Goal: Task Accomplishment & Management: Use online tool/utility

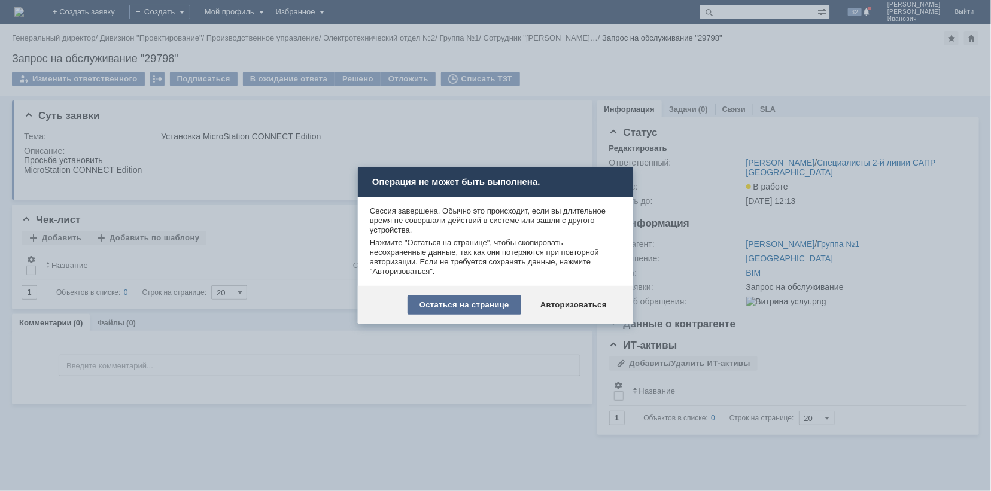
click at [490, 302] on div "Остаться на странице" at bounding box center [465, 305] width 114 height 19
click at [562, 306] on div "Авторизоваться" at bounding box center [574, 305] width 90 height 19
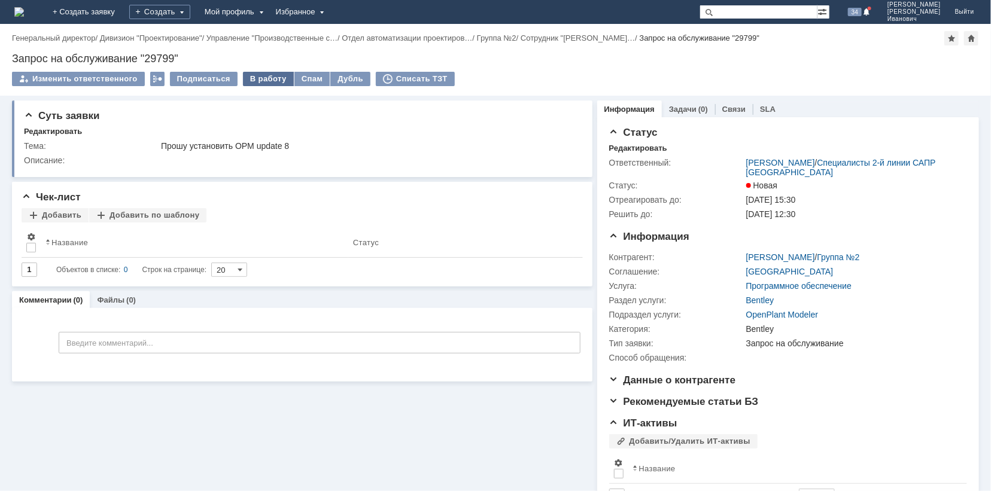
click at [255, 78] on div "В работу" at bounding box center [268, 79] width 51 height 14
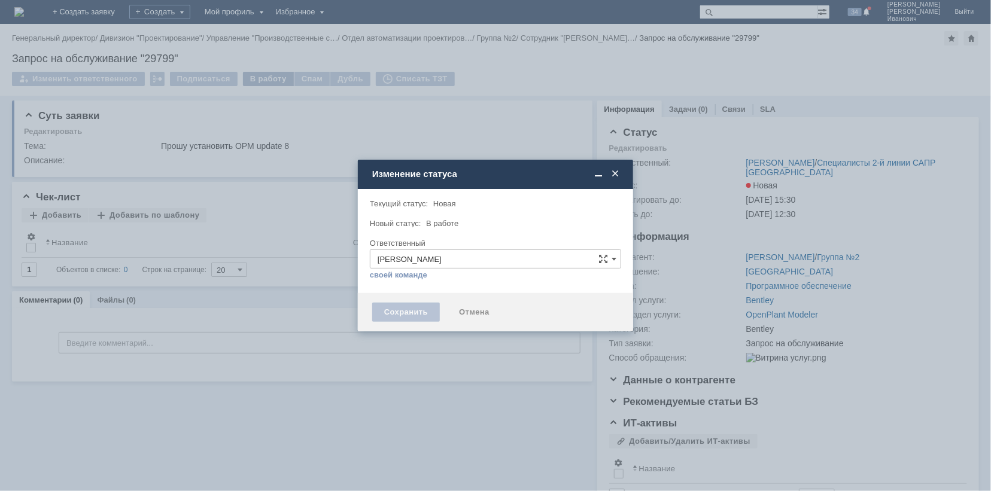
type input "Bentley"
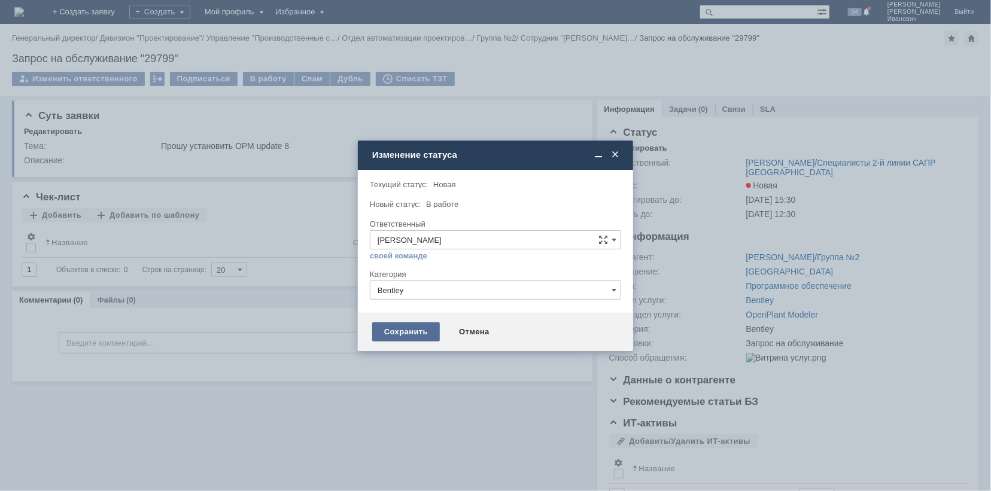
click at [417, 332] on div "Сохранить" at bounding box center [406, 332] width 68 height 19
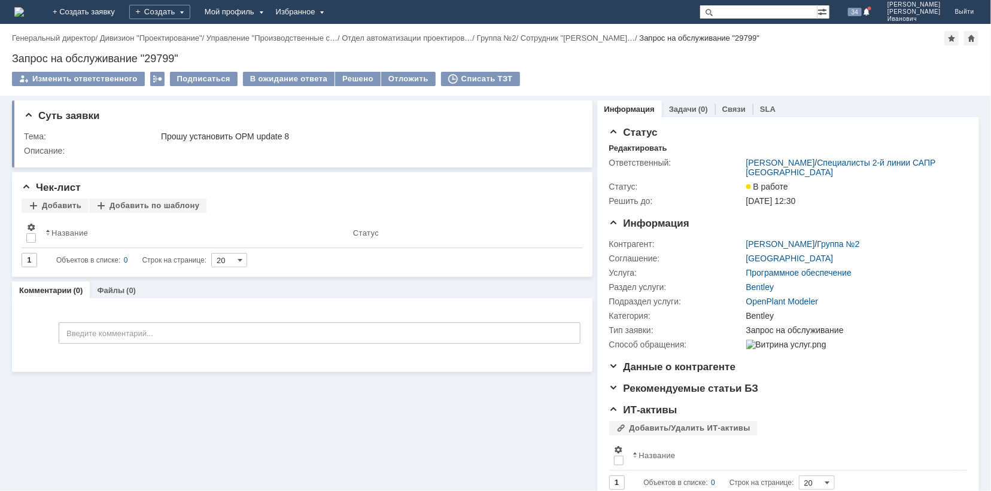
click at [453, 420] on div "Суть заявки Тема: Прошу установить OPM update 8 Описание: Чек-лист Добавить Доб…" at bounding box center [302, 298] width 581 height 404
click at [355, 81] on div "Решено" at bounding box center [357, 79] width 45 height 14
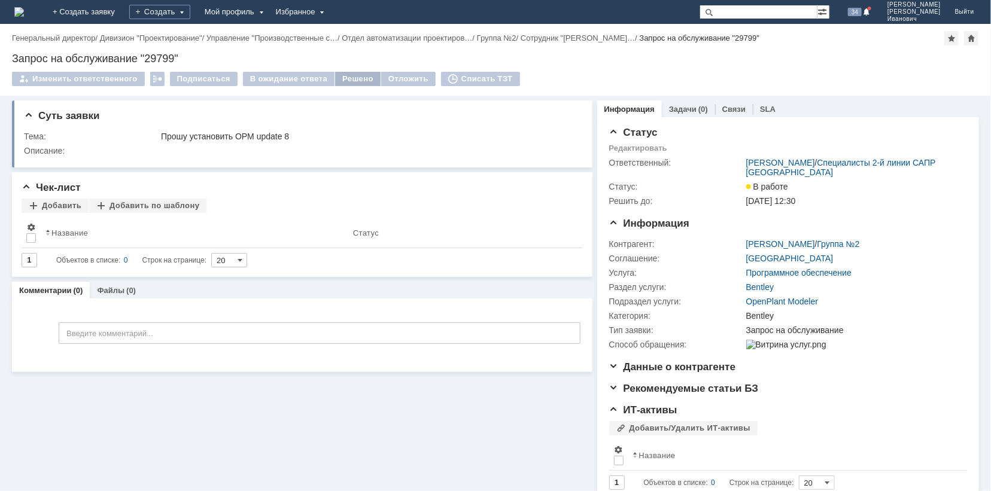
click at [355, 81] on body "Идет загрузка, пожалуйста, подождите. На домашнюю + Создать заявку Создать Мой …" at bounding box center [495, 245] width 991 height 491
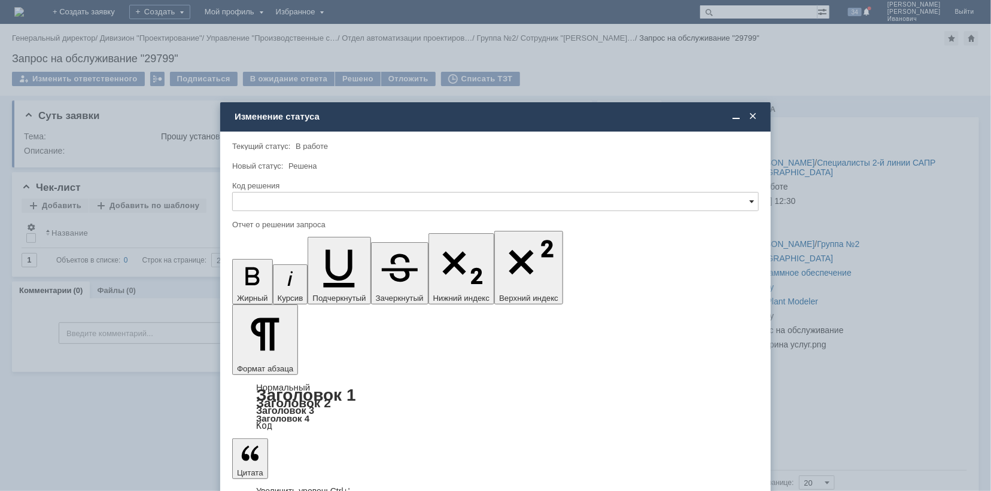
click at [749, 198] on span at bounding box center [751, 202] width 5 height 10
click at [273, 279] on span "Решено" at bounding box center [495, 283] width 511 height 10
type input "Решено"
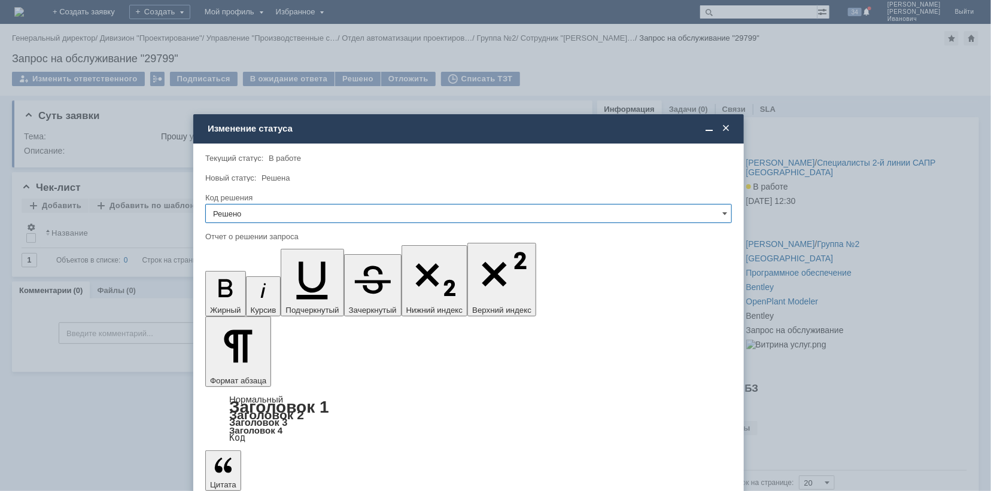
drag, startPoint x: 481, startPoint y: 120, endPoint x: 455, endPoint y: 132, distance: 28.9
click at [455, 132] on div "Изменение статуса" at bounding box center [470, 128] width 524 height 11
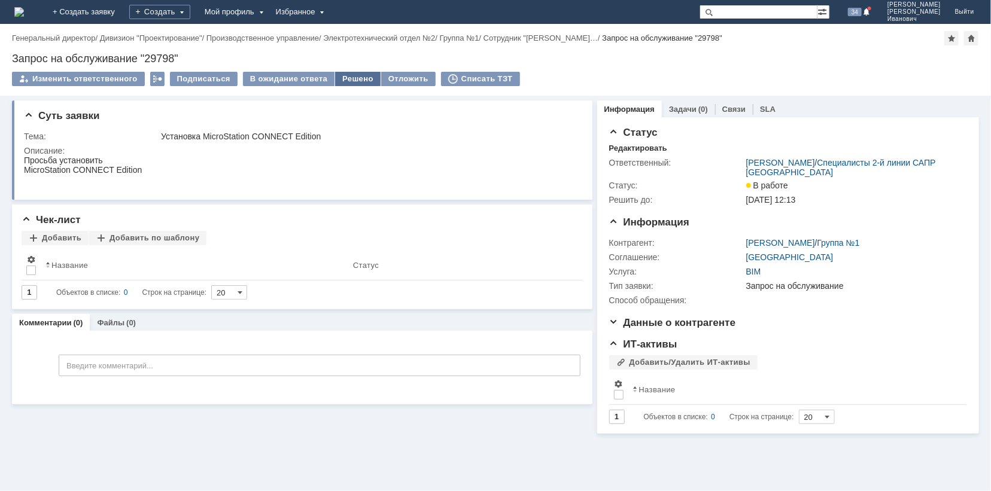
click at [347, 79] on div "Решено" at bounding box center [357, 79] width 45 height 14
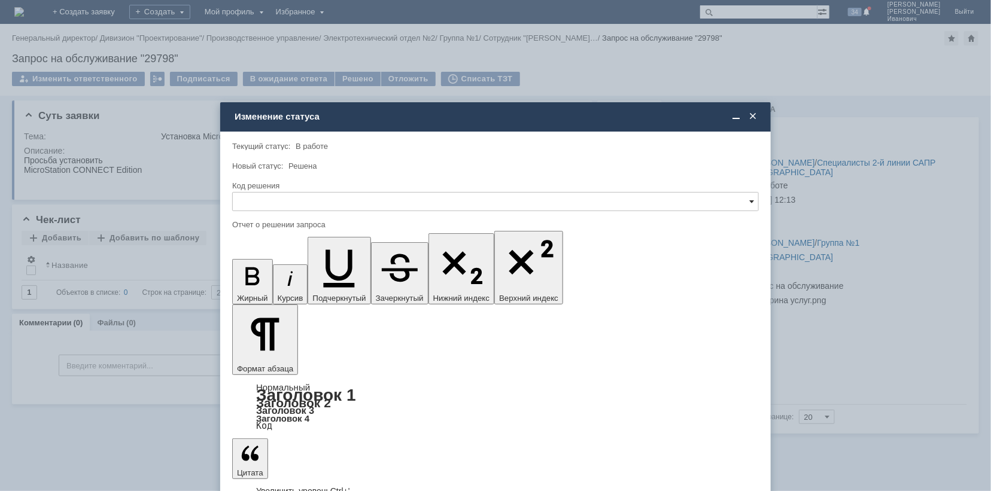
click at [752, 200] on span at bounding box center [751, 202] width 5 height 10
click at [278, 281] on span "Решено" at bounding box center [495, 283] width 511 height 10
type input "Решено"
